Goal: Transaction & Acquisition: Download file/media

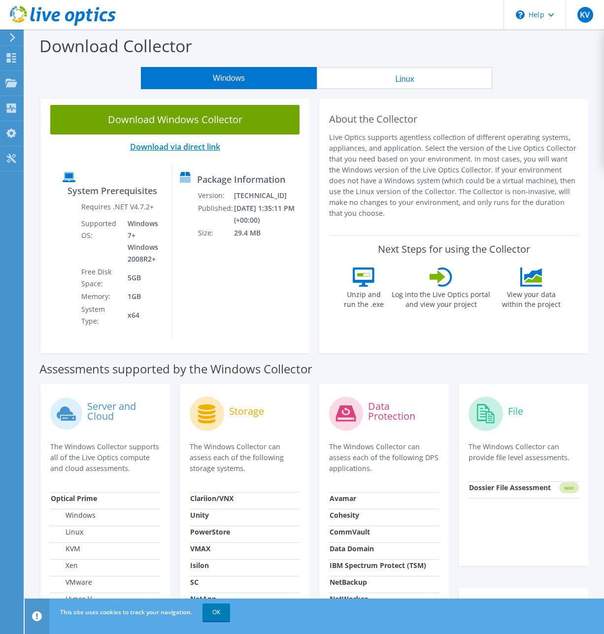
click at [167, 146] on link "Download via direct link" at bounding box center [175, 146] width 90 height 11
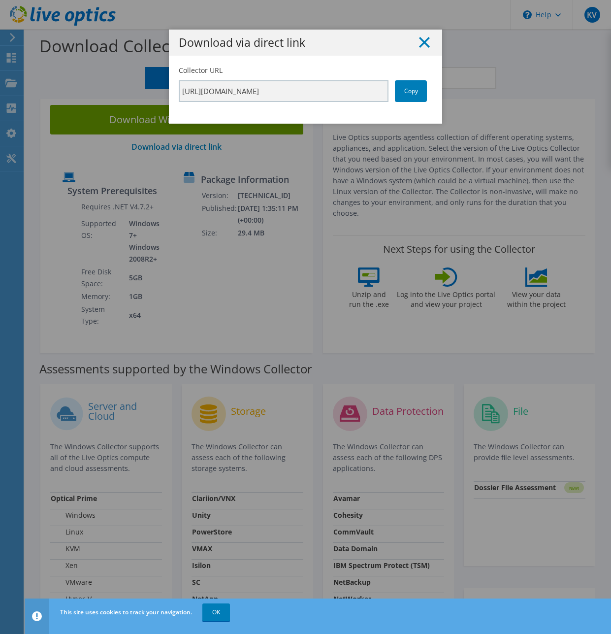
click at [423, 42] on icon at bounding box center [424, 42] width 11 height 11
